Goal: Transaction & Acquisition: Purchase product/service

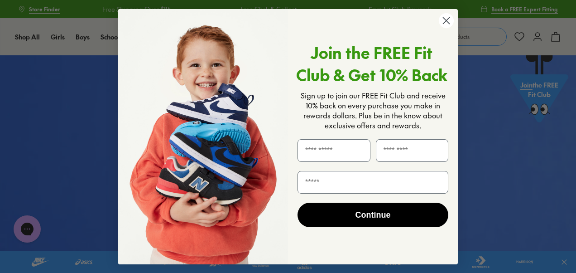
click at [443, 23] on circle "Close dialog" at bounding box center [446, 20] width 15 height 15
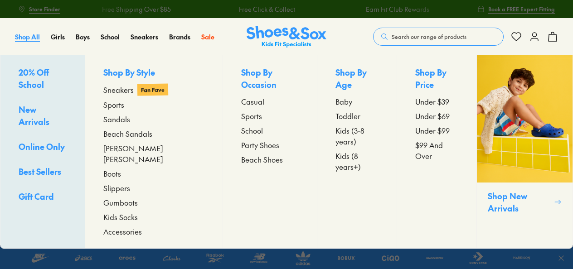
click at [31, 36] on span "Shop All" at bounding box center [27, 36] width 25 height 9
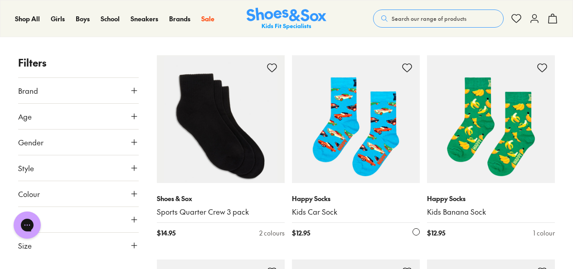
scroll to position [136, 0]
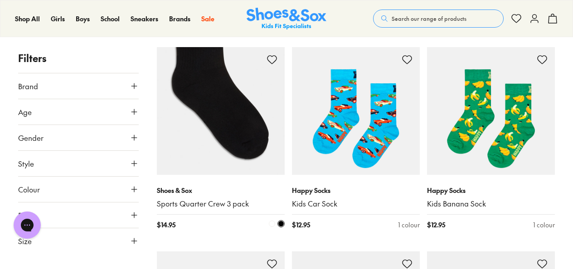
click at [215, 116] on img at bounding box center [221, 111] width 128 height 128
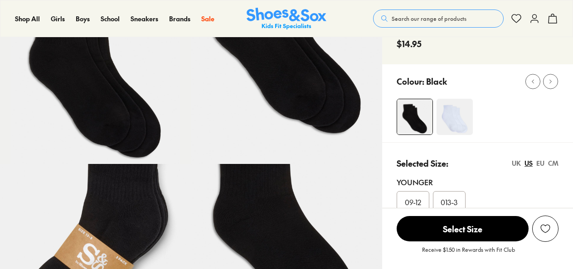
select select "*"
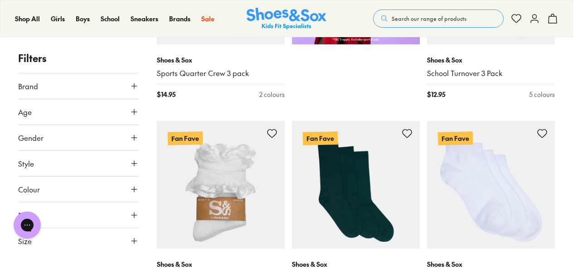
scroll to position [720, 0]
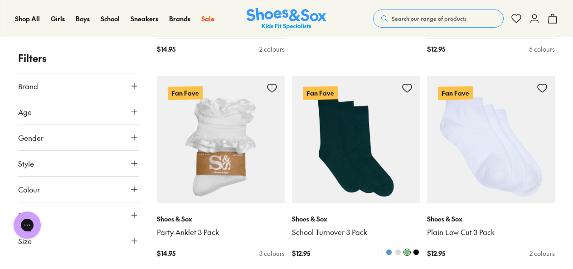
click at [417, 251] on span at bounding box center [416, 252] width 6 height 6
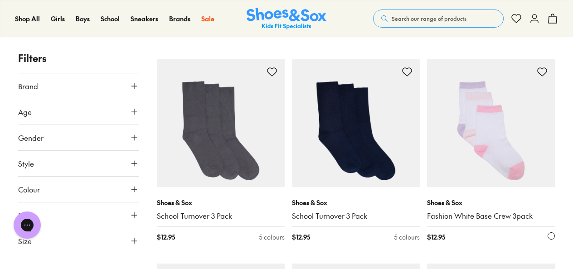
scroll to position [947, 0]
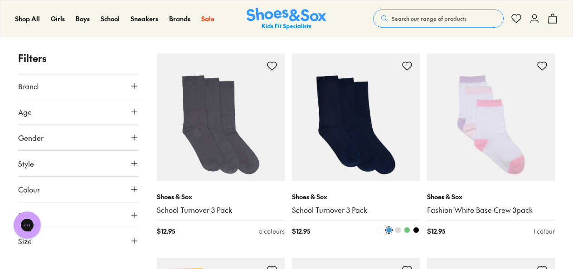
click at [349, 121] on img at bounding box center [356, 117] width 128 height 128
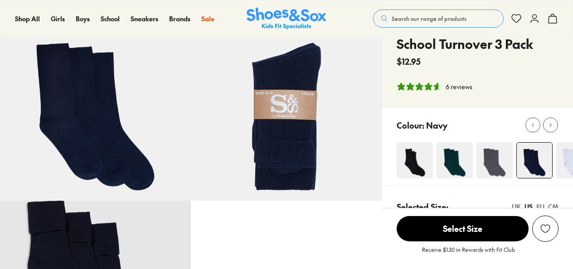
select select "*"
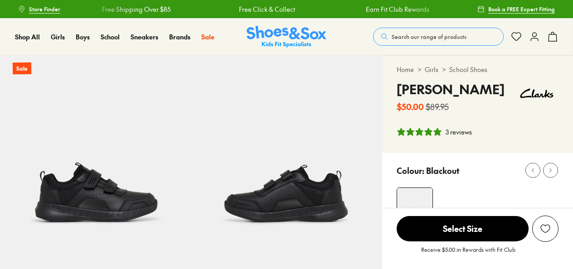
select select "*"
